Goal: Task Accomplishment & Management: Complete application form

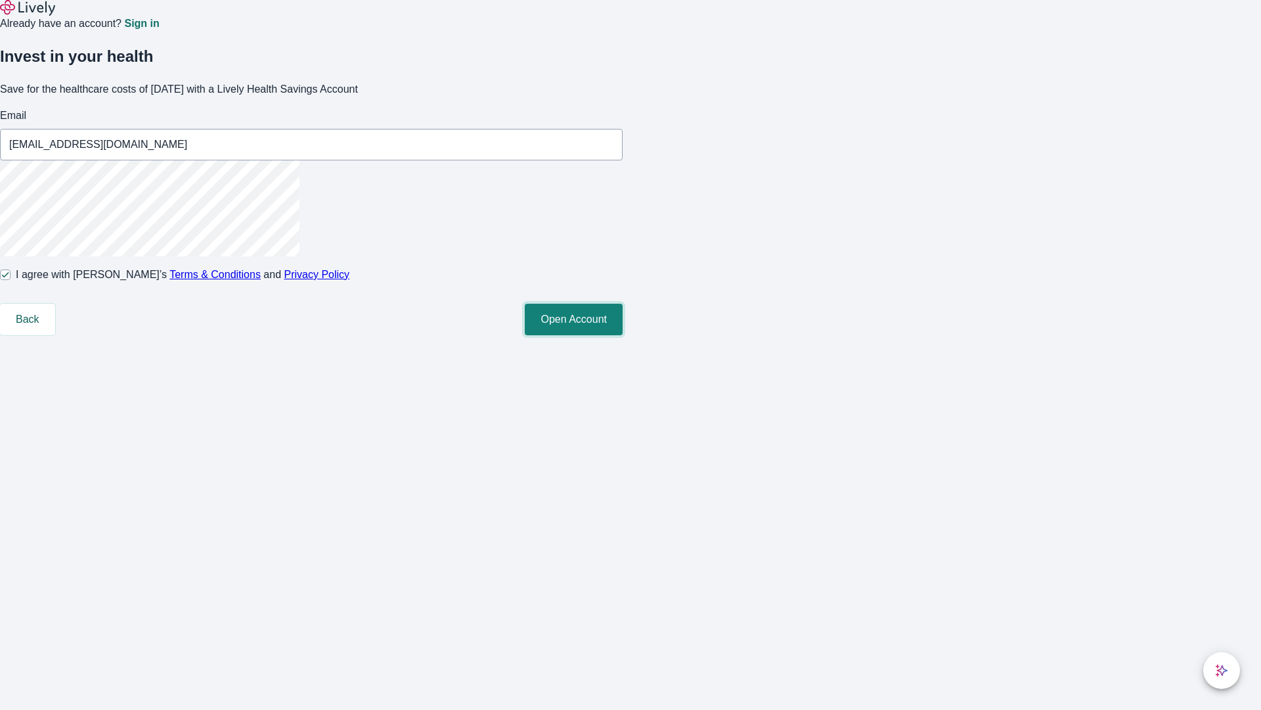
click at [623, 335] on button "Open Account" at bounding box center [574, 320] width 98 height 32
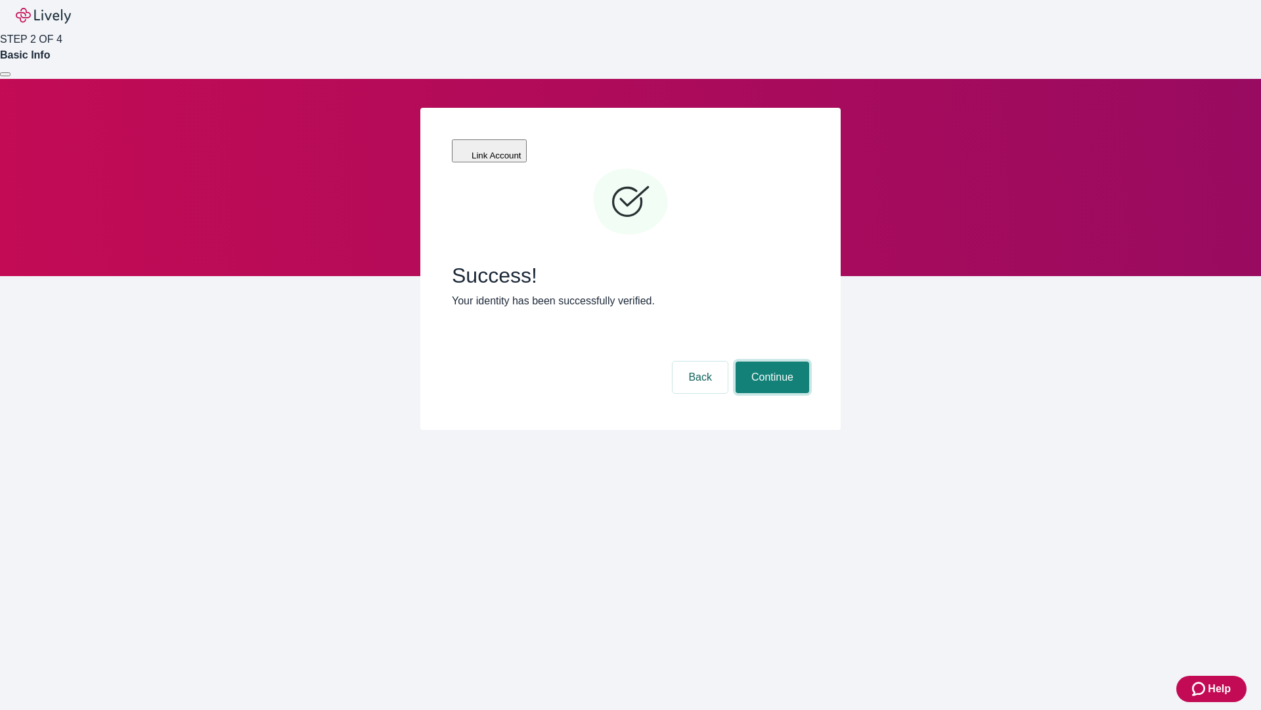
click at [771, 361] on button "Continue" at bounding box center [773, 377] width 74 height 32
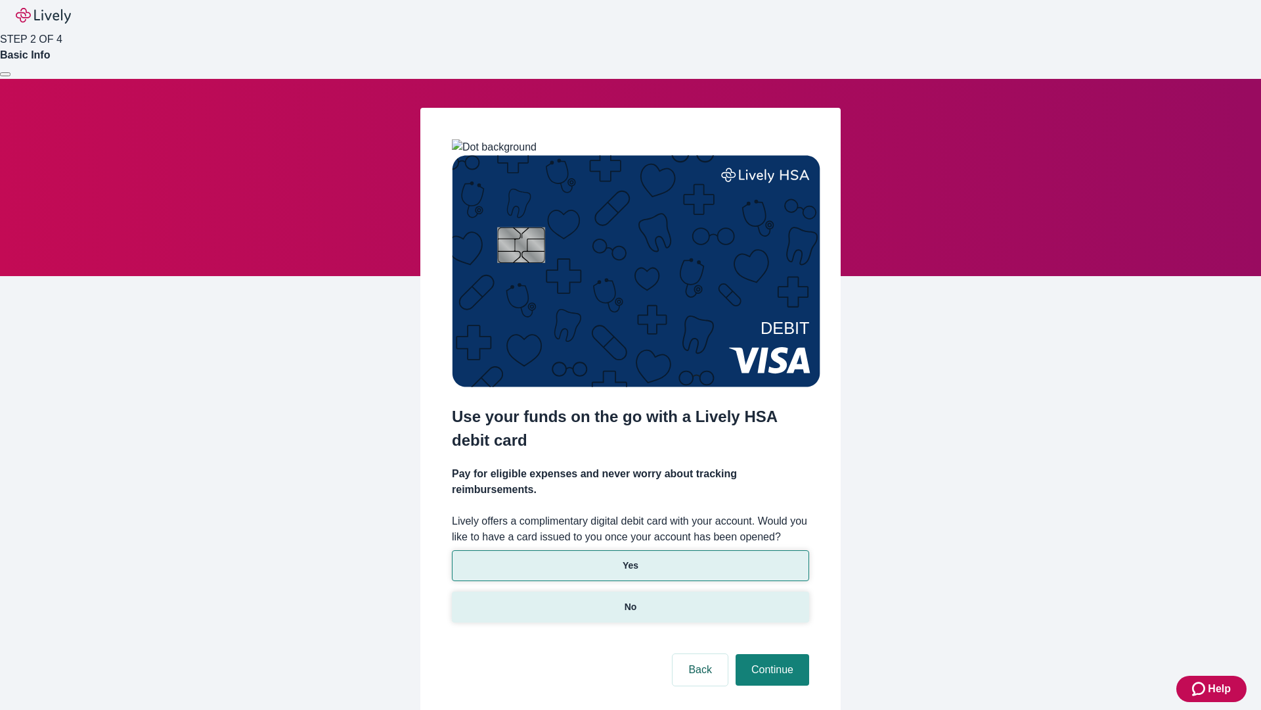
click at [630, 600] on p "No" at bounding box center [631, 607] width 12 height 14
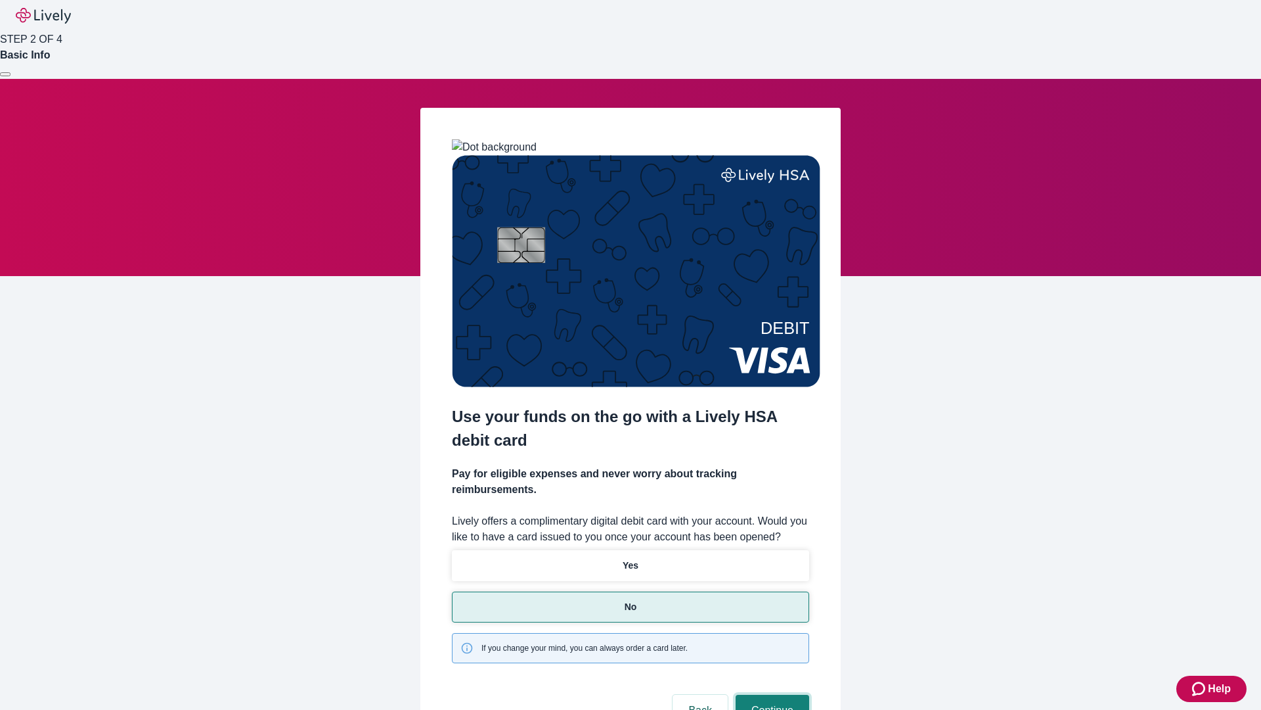
click at [771, 694] on button "Continue" at bounding box center [773, 710] width 74 height 32
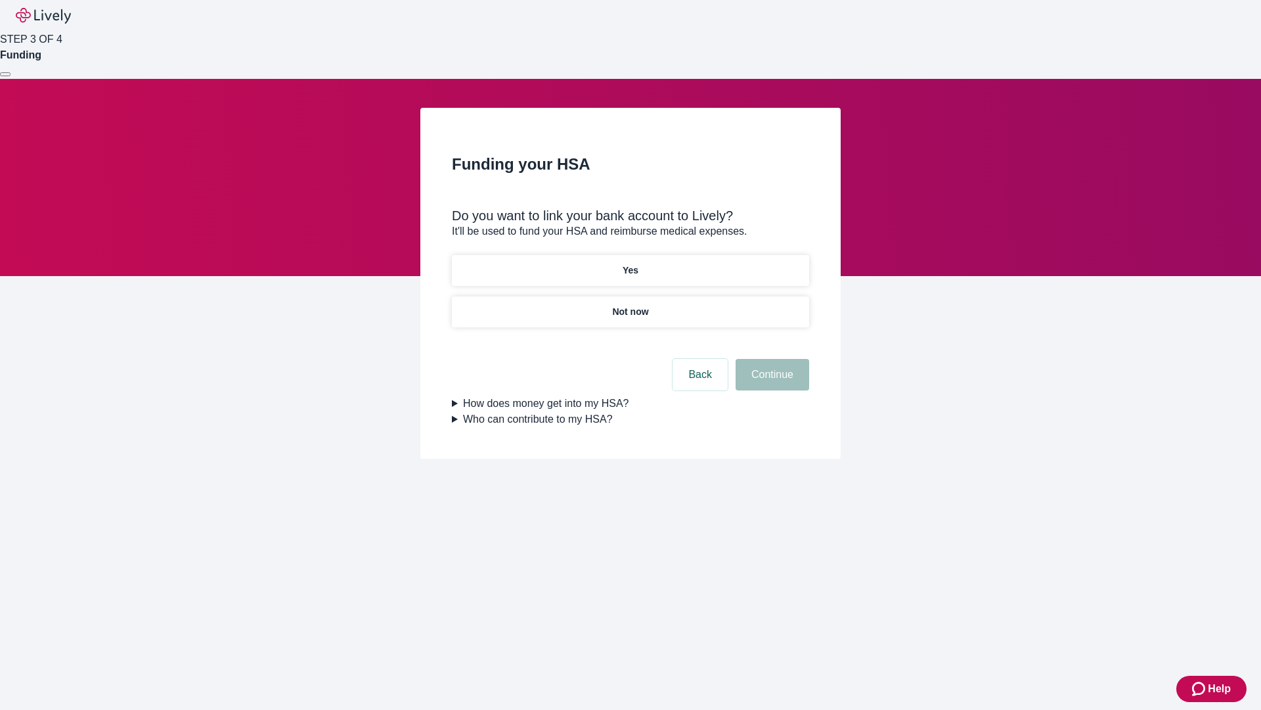
click at [630, 263] on p "Yes" at bounding box center [631, 270] width 16 height 14
click at [771, 359] on button "Continue" at bounding box center [773, 375] width 74 height 32
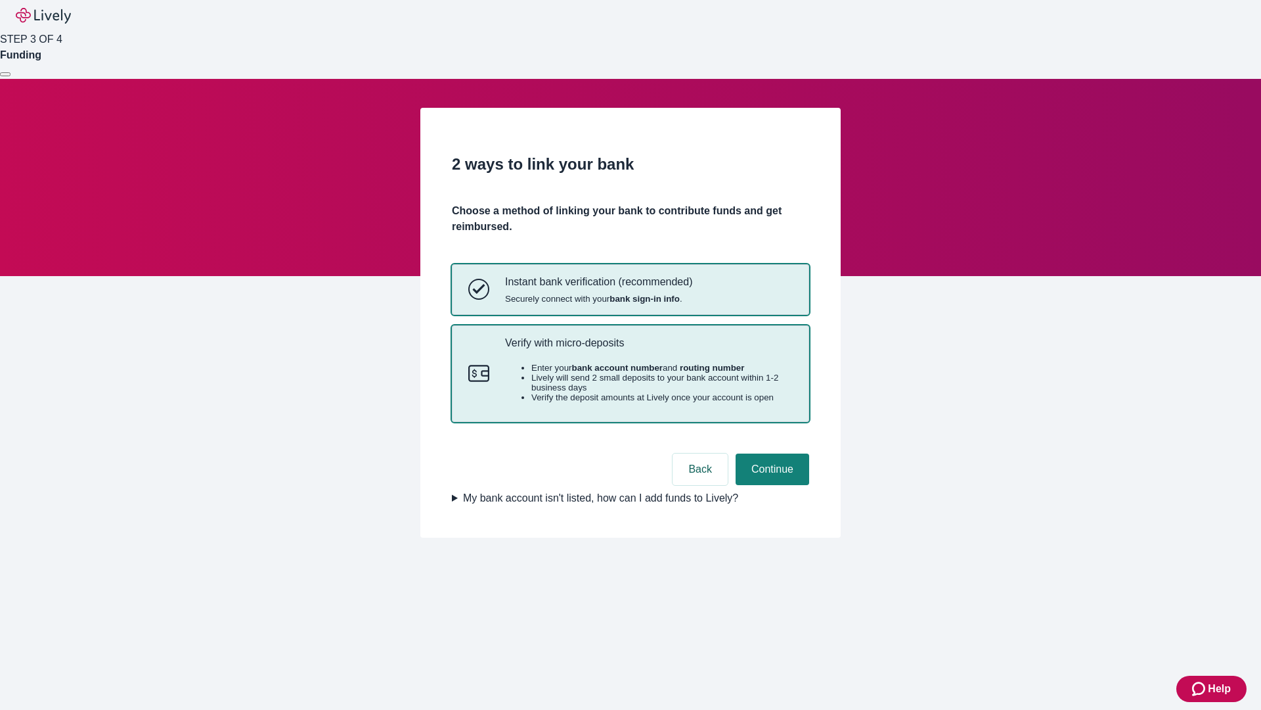
click at [648, 349] on p "Verify with micro-deposits" at bounding box center [649, 342] width 288 height 12
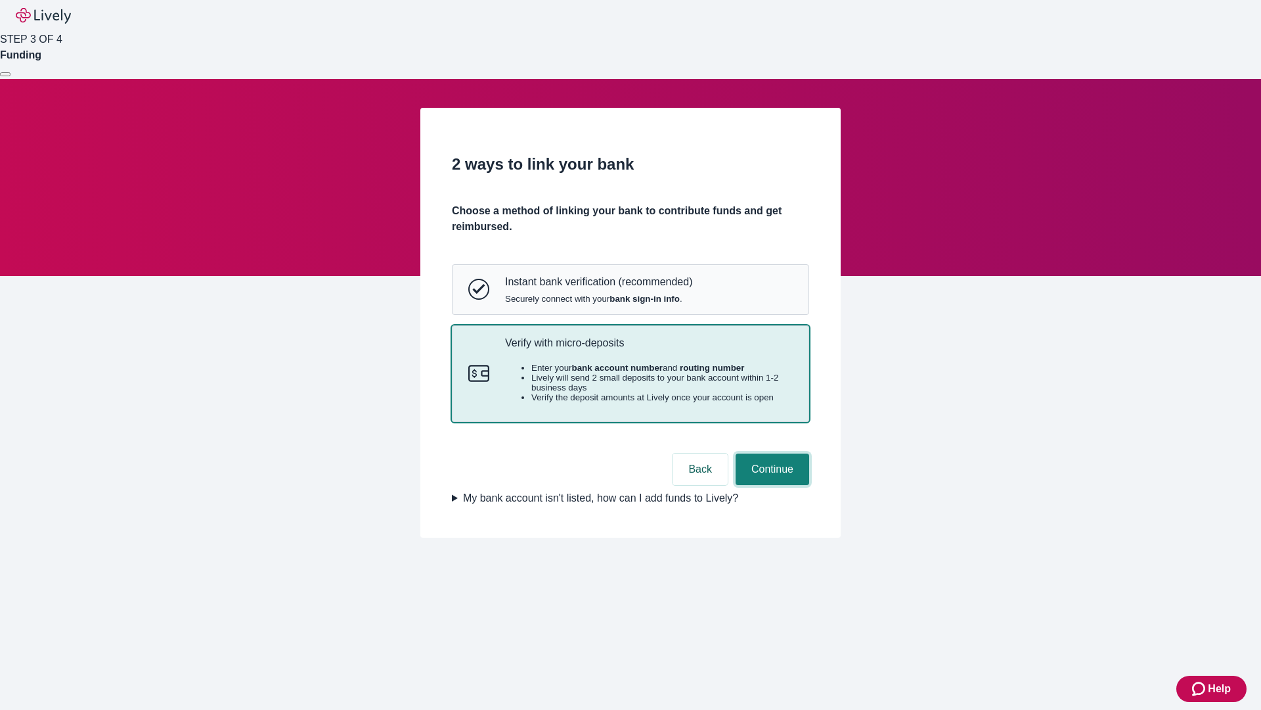
click at [771, 485] on button "Continue" at bounding box center [773, 469] width 74 height 32
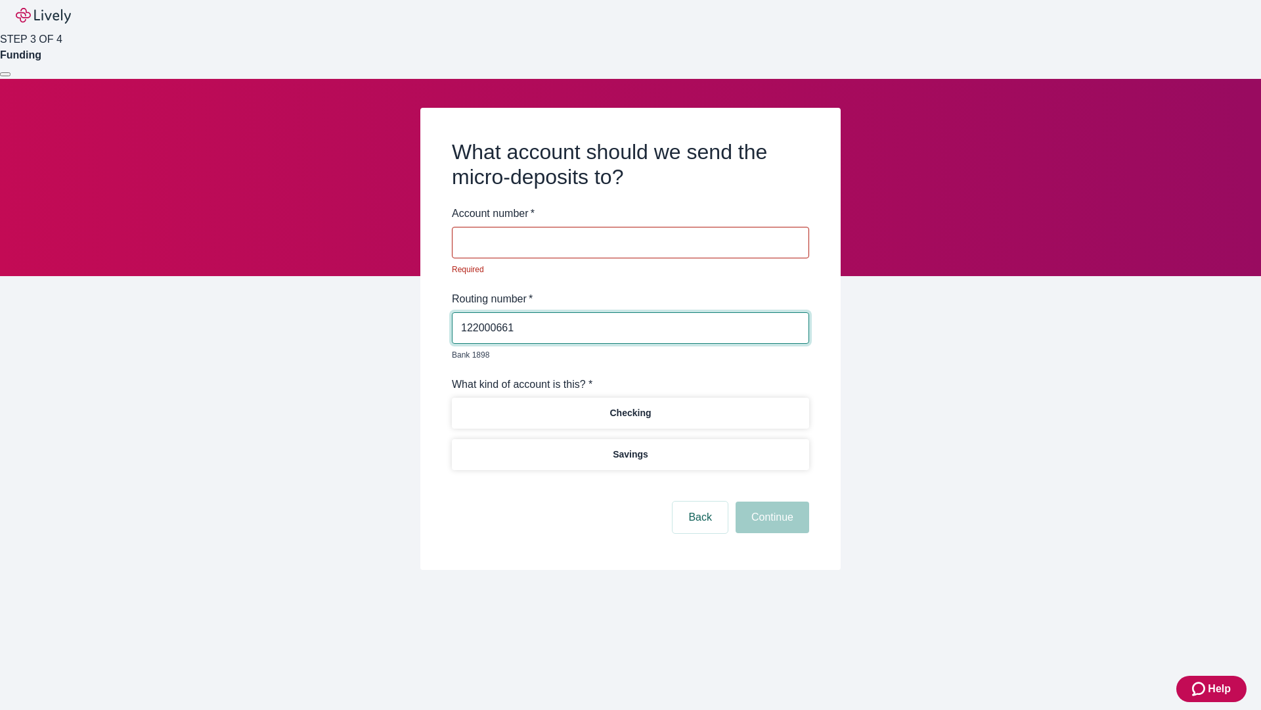
type input "122000661"
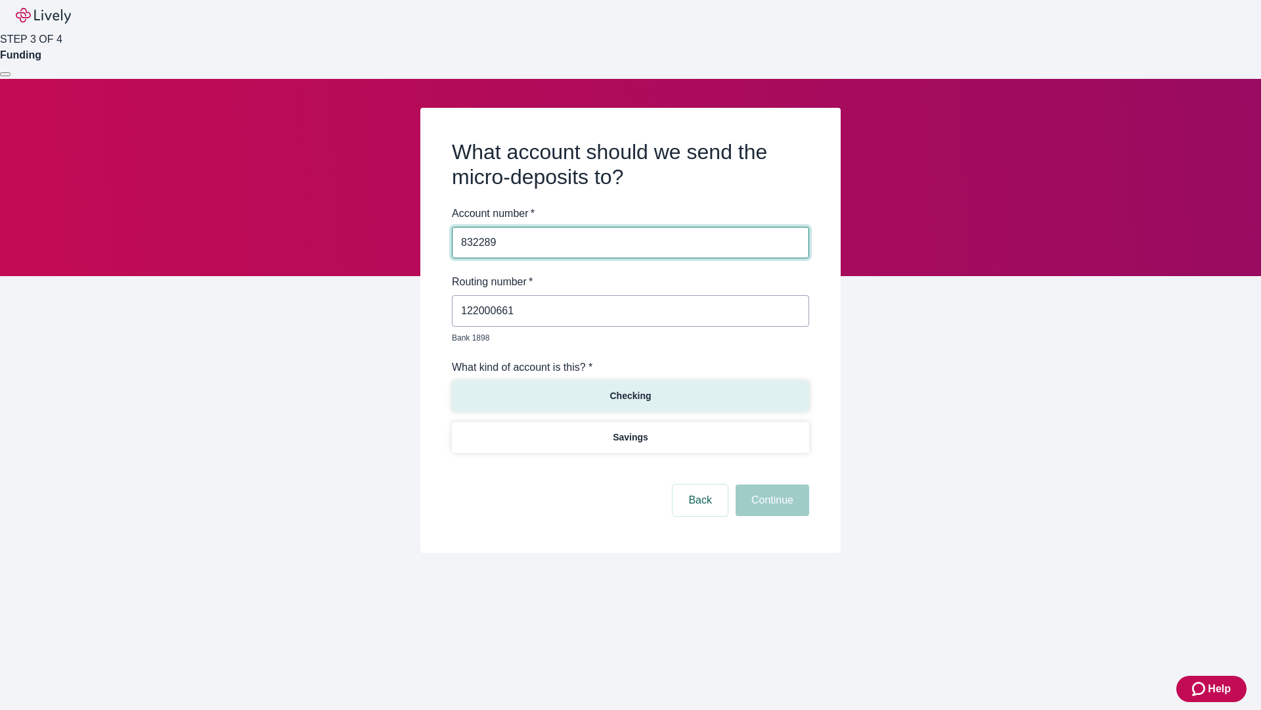
type input "832289"
click at [630, 389] on p "Checking" at bounding box center [630, 396] width 41 height 14
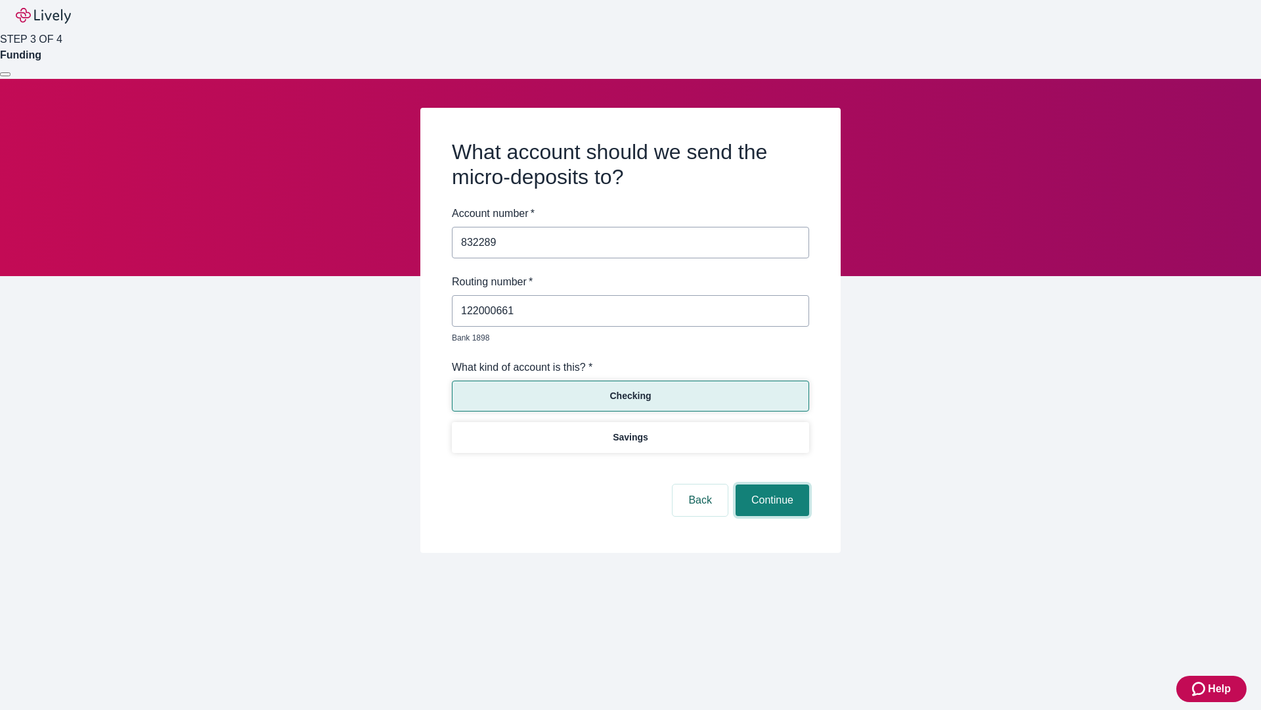
click at [771, 485] on button "Continue" at bounding box center [773, 500] width 74 height 32
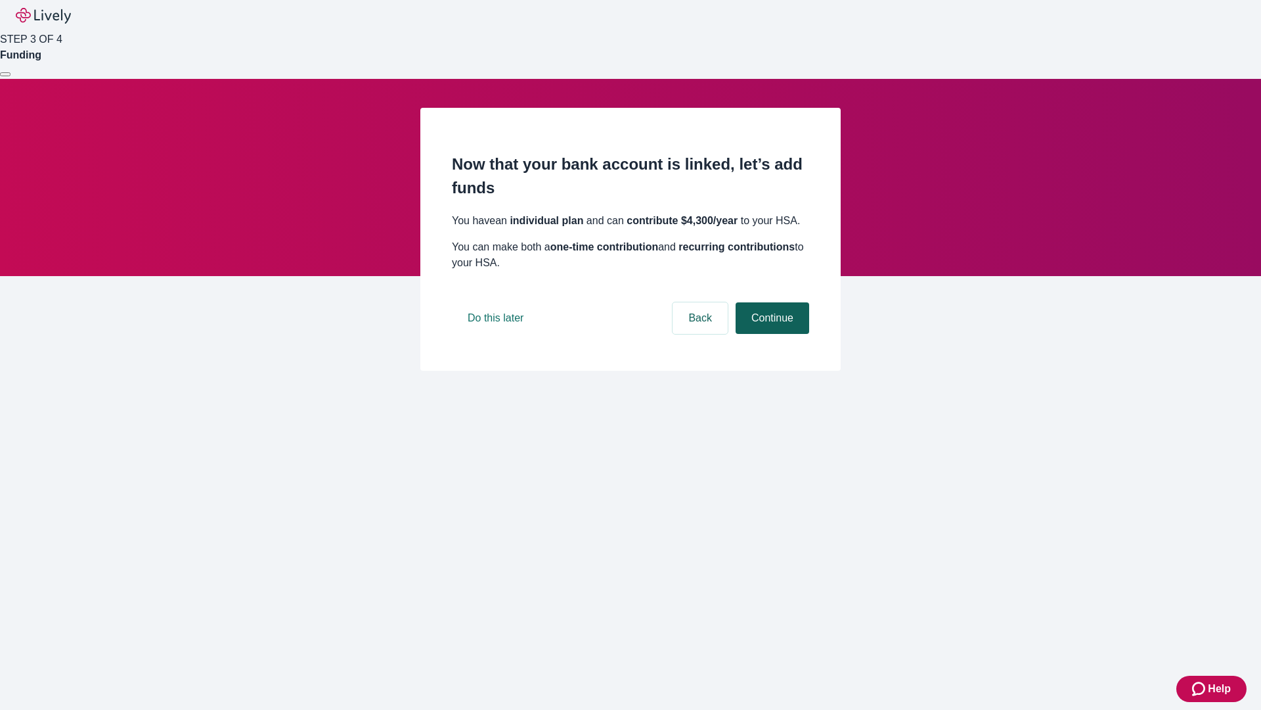
click at [771, 334] on button "Continue" at bounding box center [773, 318] width 74 height 32
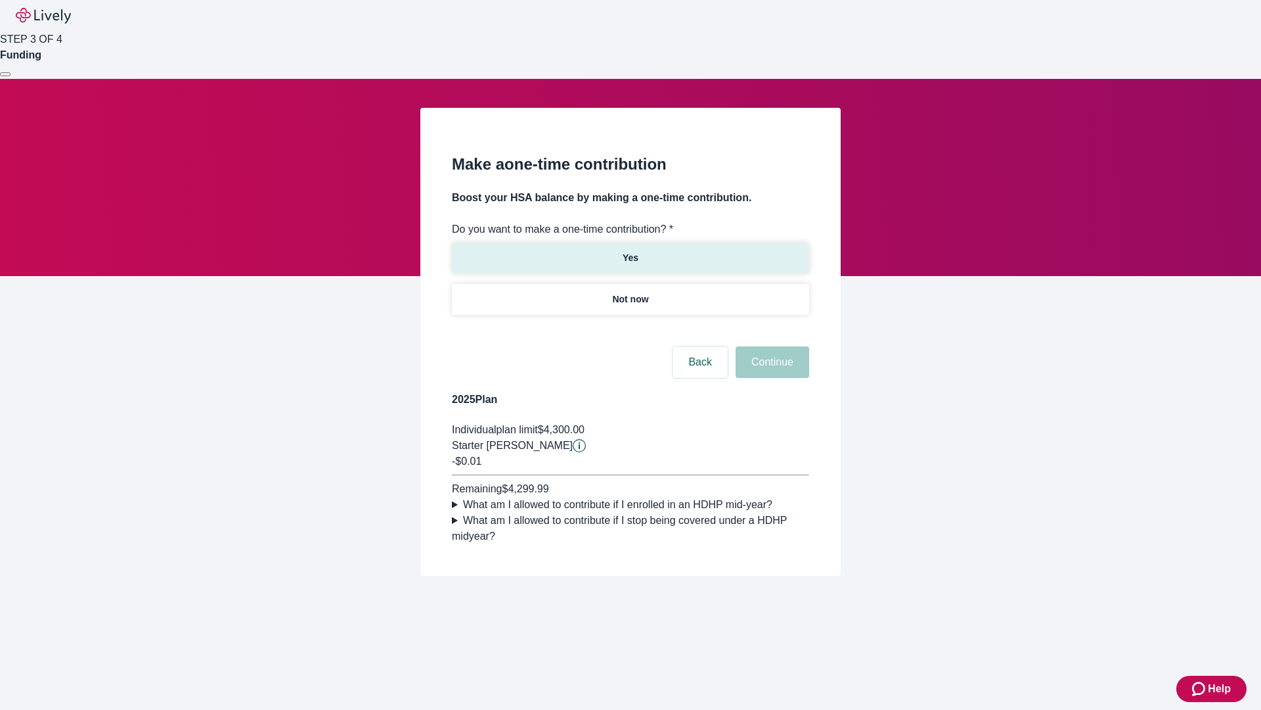
click at [630, 251] on p "Yes" at bounding box center [631, 258] width 16 height 14
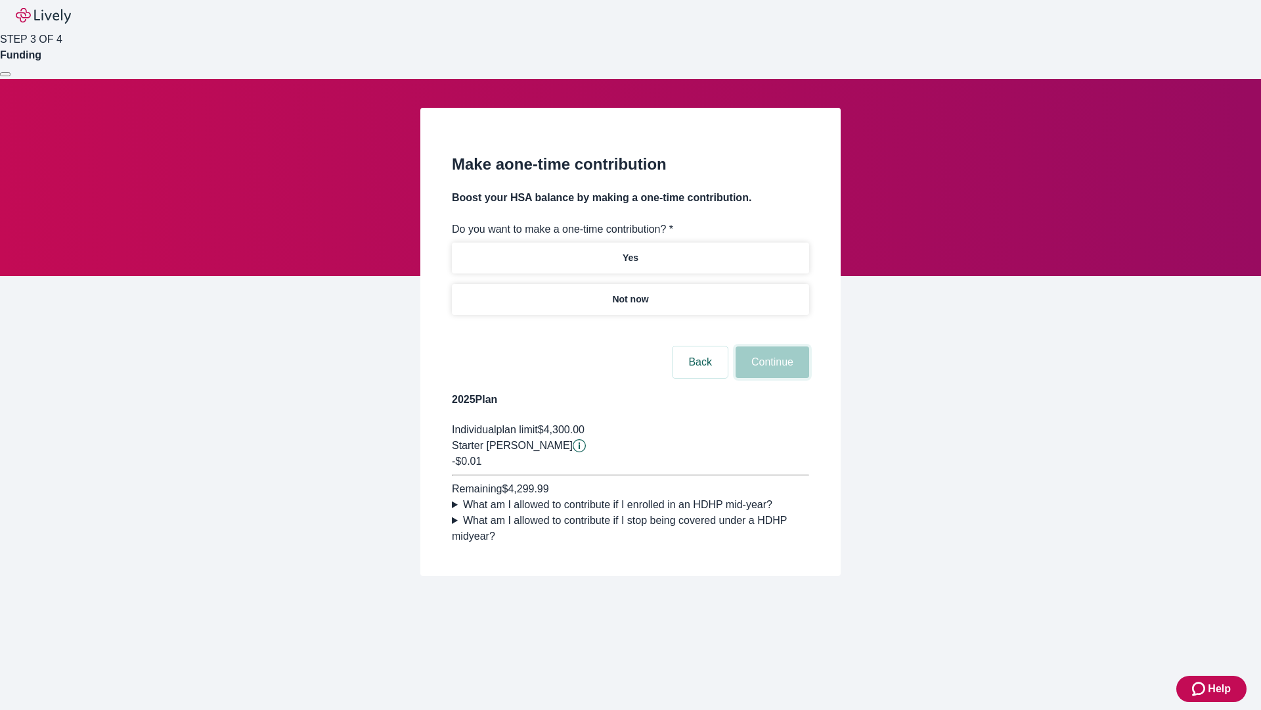
click at [771, 378] on button "Continue" at bounding box center [773, 362] width 74 height 32
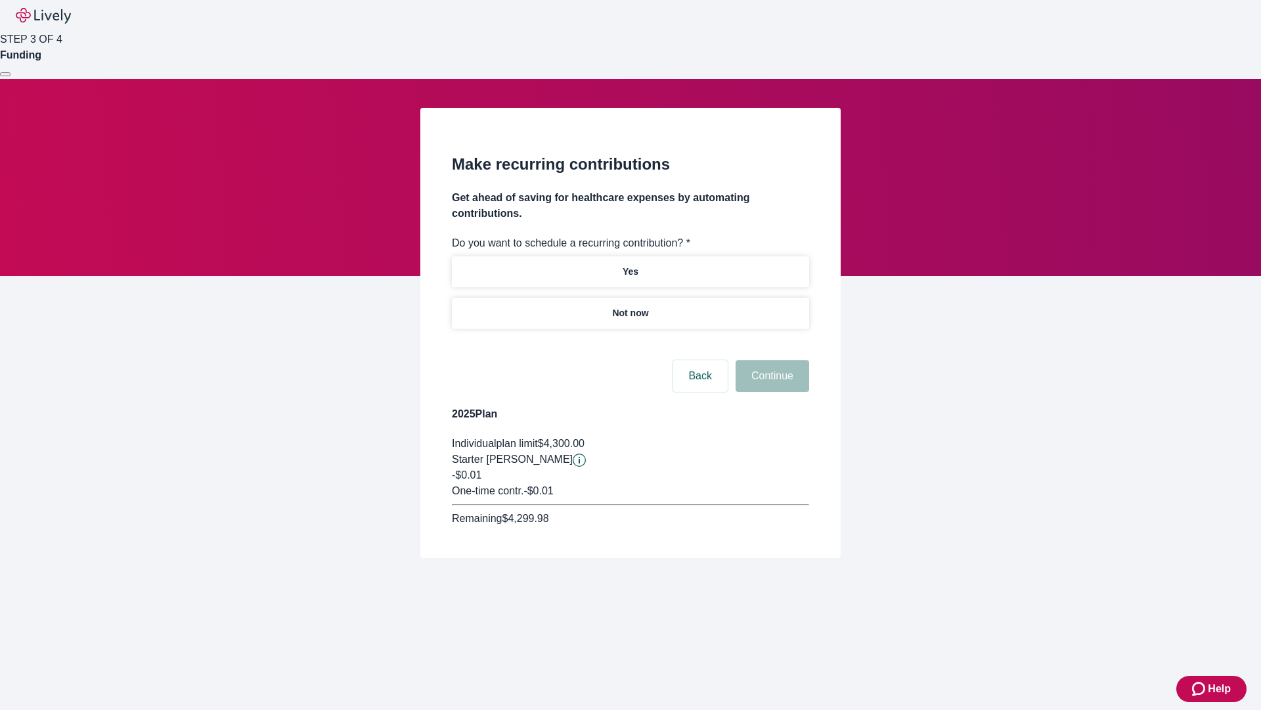
click at [630, 306] on p "Not now" at bounding box center [630, 313] width 36 height 14
click at [771, 360] on button "Continue" at bounding box center [773, 376] width 74 height 32
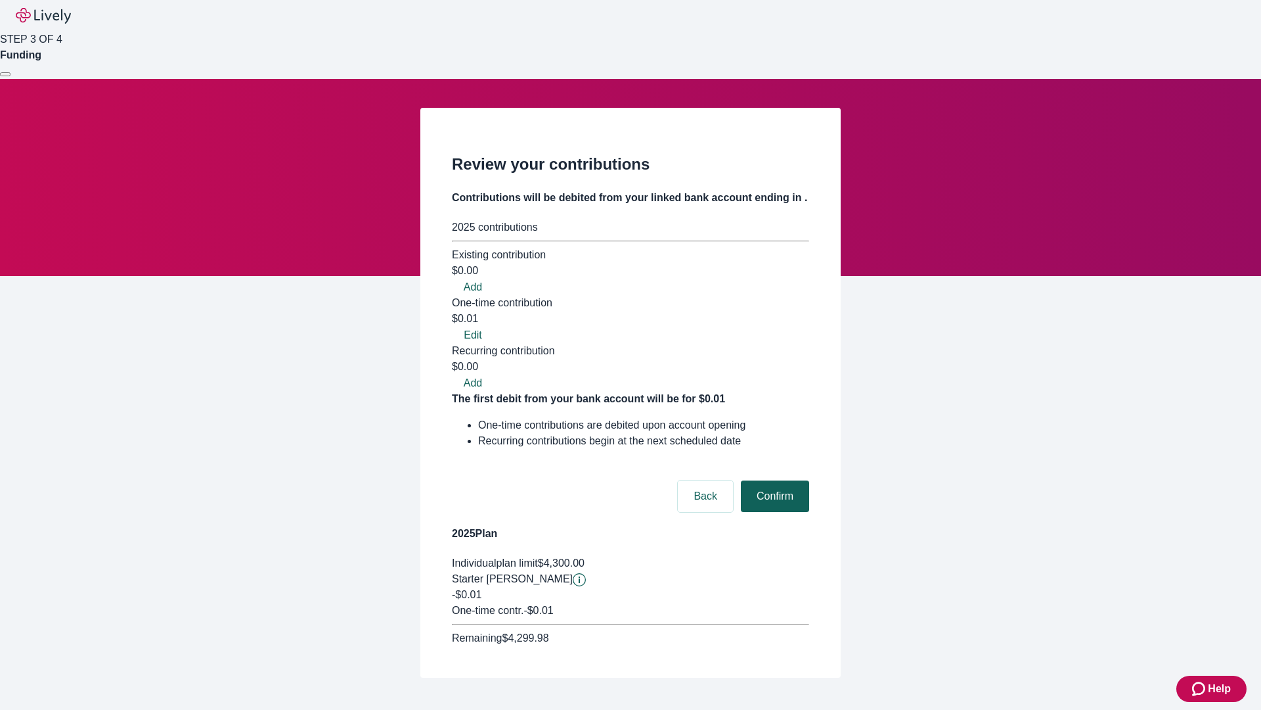
click at [773, 480] on button "Confirm" at bounding box center [775, 496] width 68 height 32
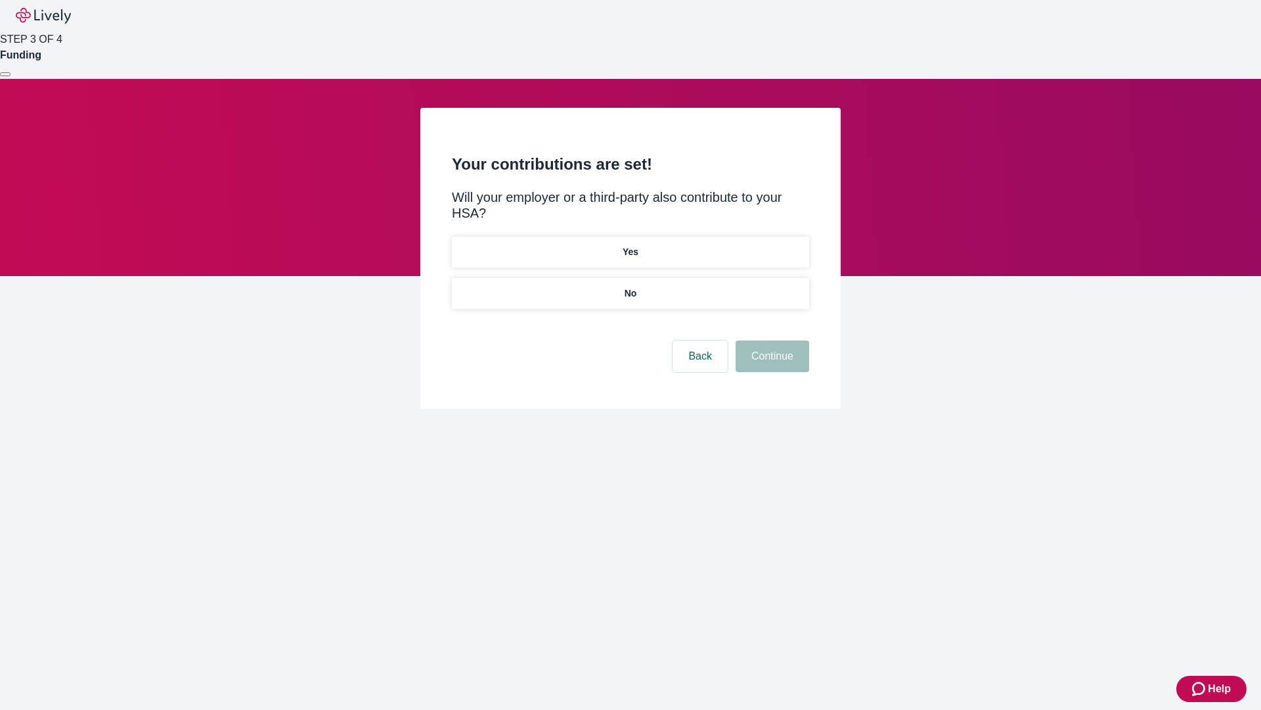
click at [630, 286] on p "No" at bounding box center [631, 293] width 12 height 14
click at [771, 340] on button "Continue" at bounding box center [773, 356] width 74 height 32
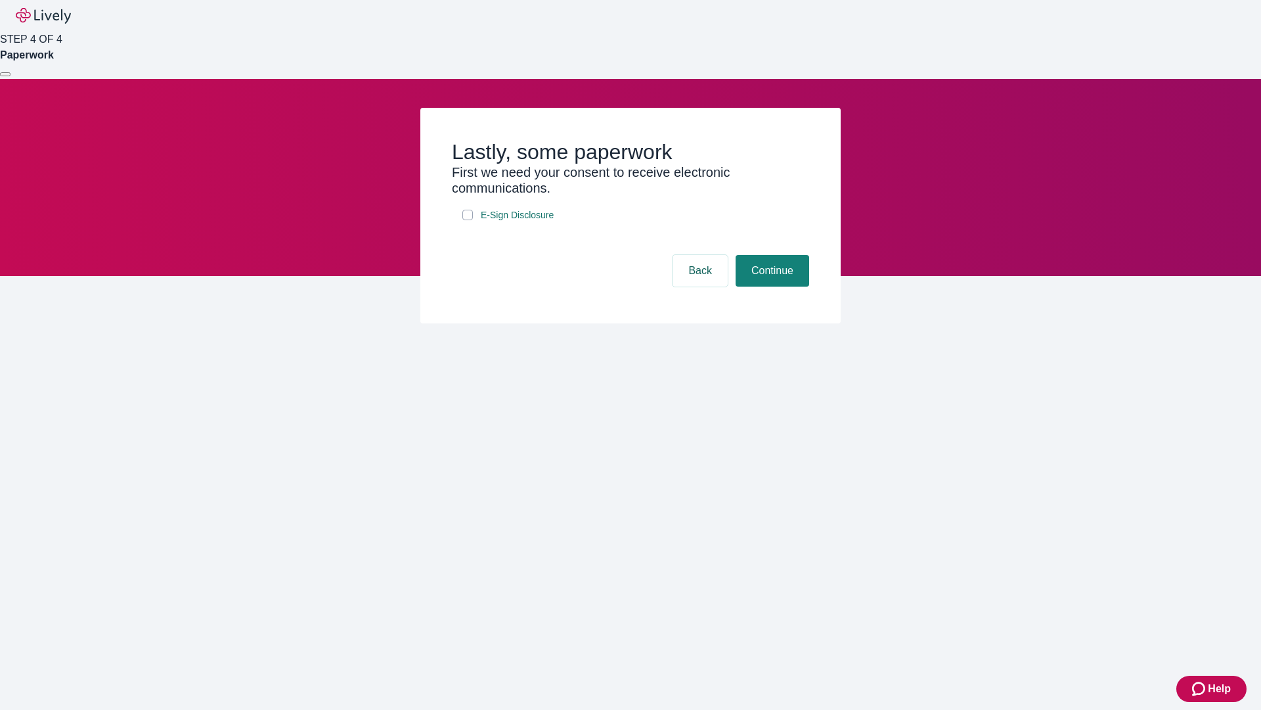
click at [468, 220] on input "E-Sign Disclosure" at bounding box center [468, 215] width 11 height 11
checkbox input "true"
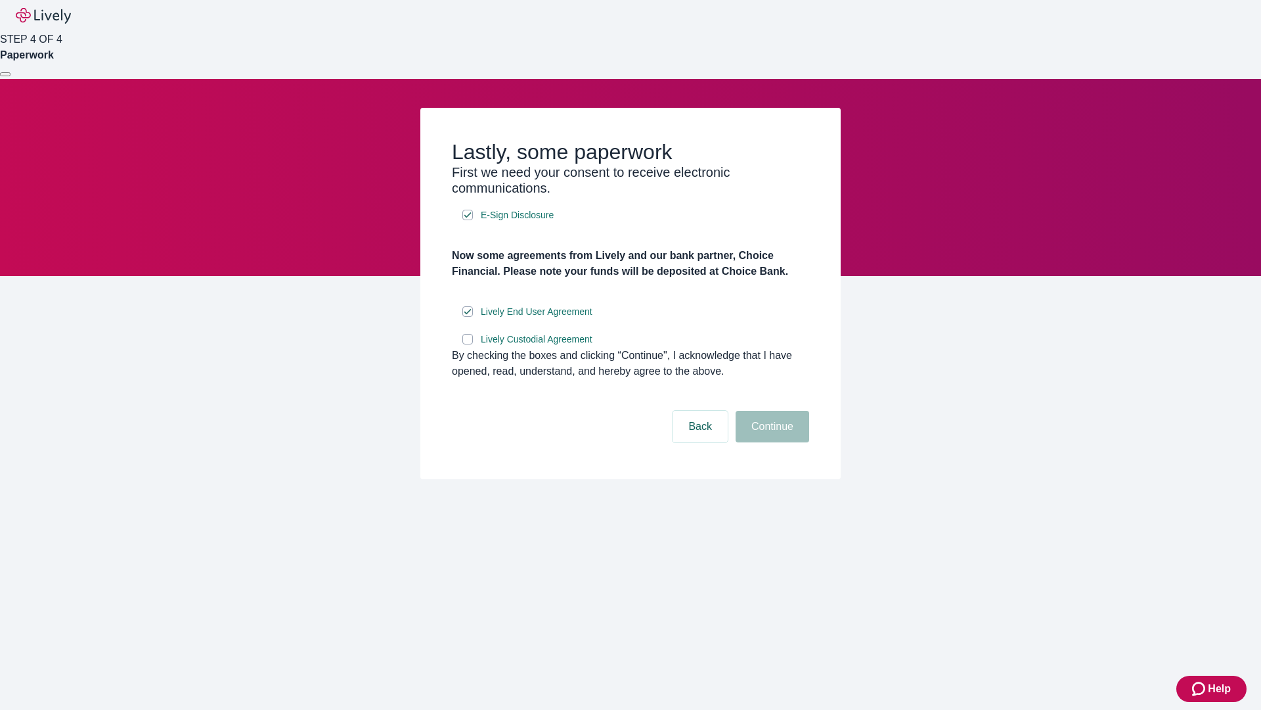
click at [468, 344] on input "Lively Custodial Agreement" at bounding box center [468, 339] width 11 height 11
checkbox input "true"
click at [771, 442] on button "Continue" at bounding box center [773, 427] width 74 height 32
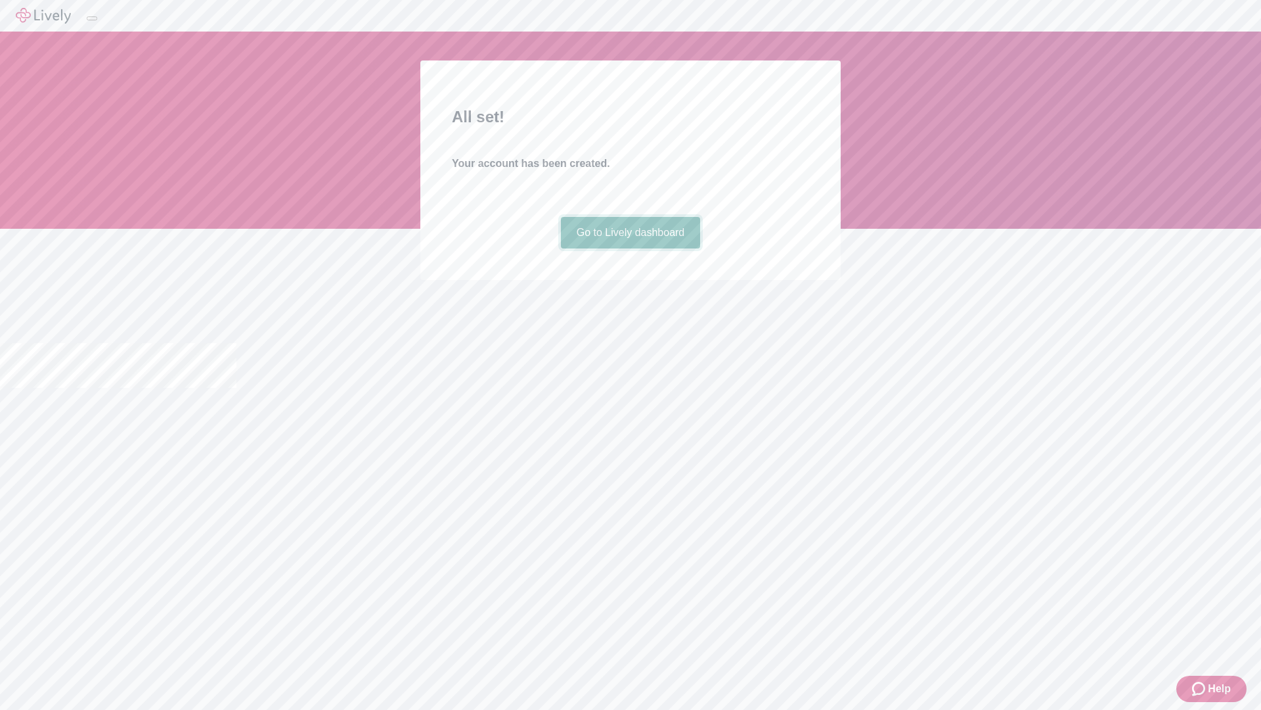
click at [630, 248] on link "Go to Lively dashboard" at bounding box center [631, 233] width 140 height 32
